Goal: Entertainment & Leisure: Consume media (video, audio)

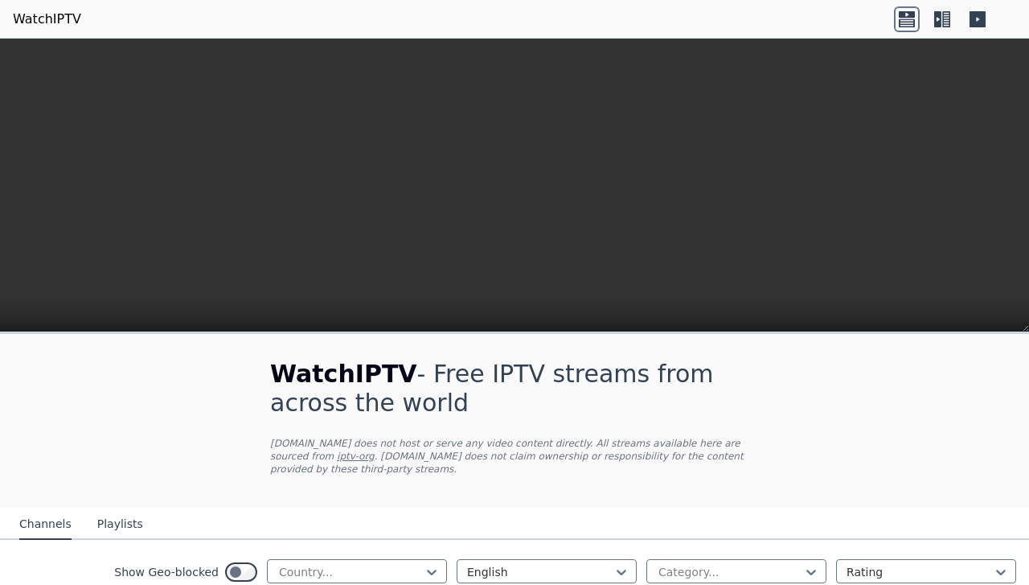
scroll to position [331, 0]
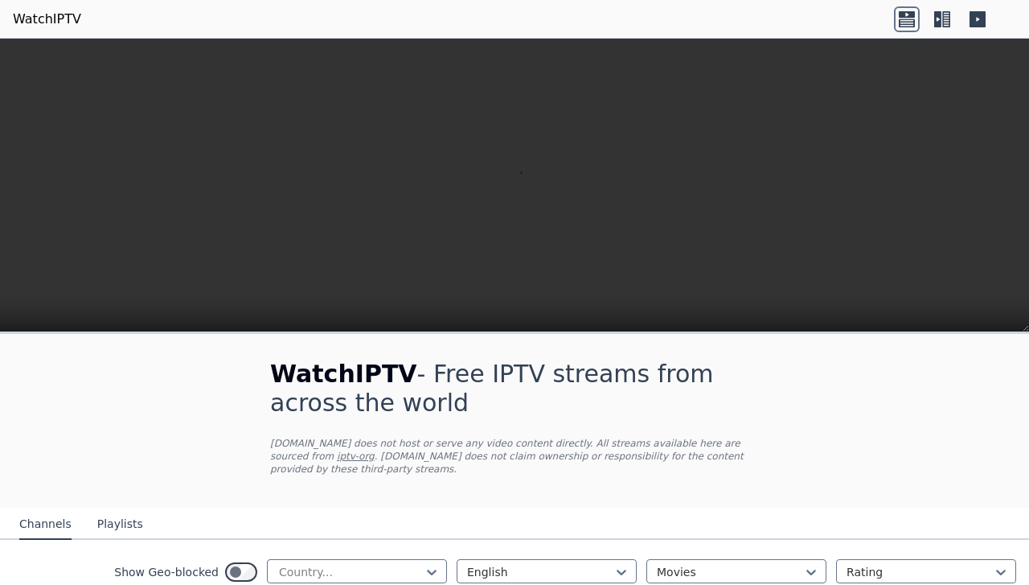
scroll to position [402, 0]
